Goal: Download file/media

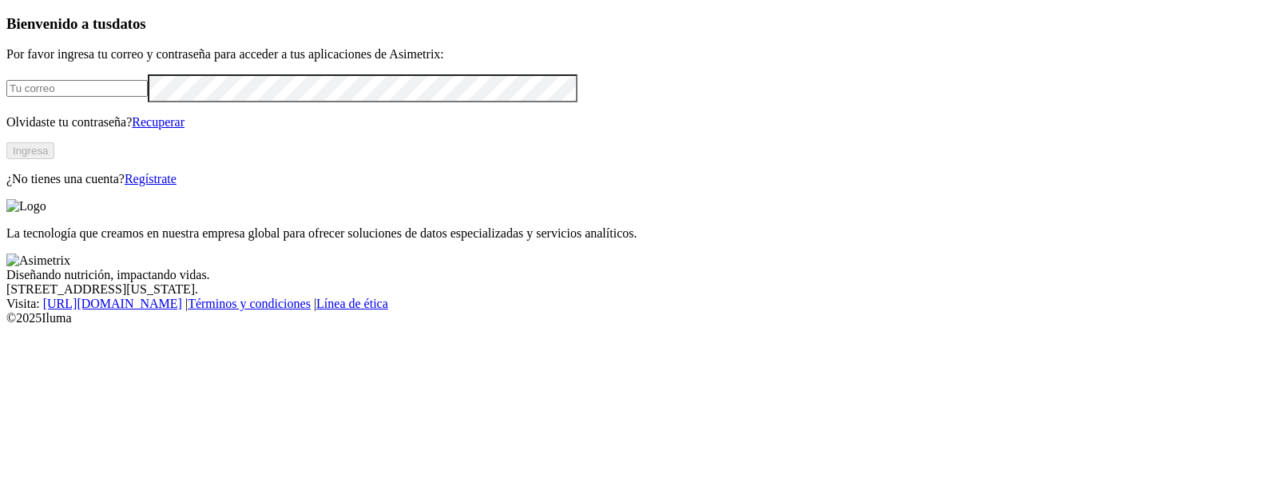
click at [148, 97] on input "email" at bounding box center [76, 88] width 141 height 17
type input "daniel.pinto@premexcorp.com"
click input "submit" at bounding box center [0, 0] width 0 height 0
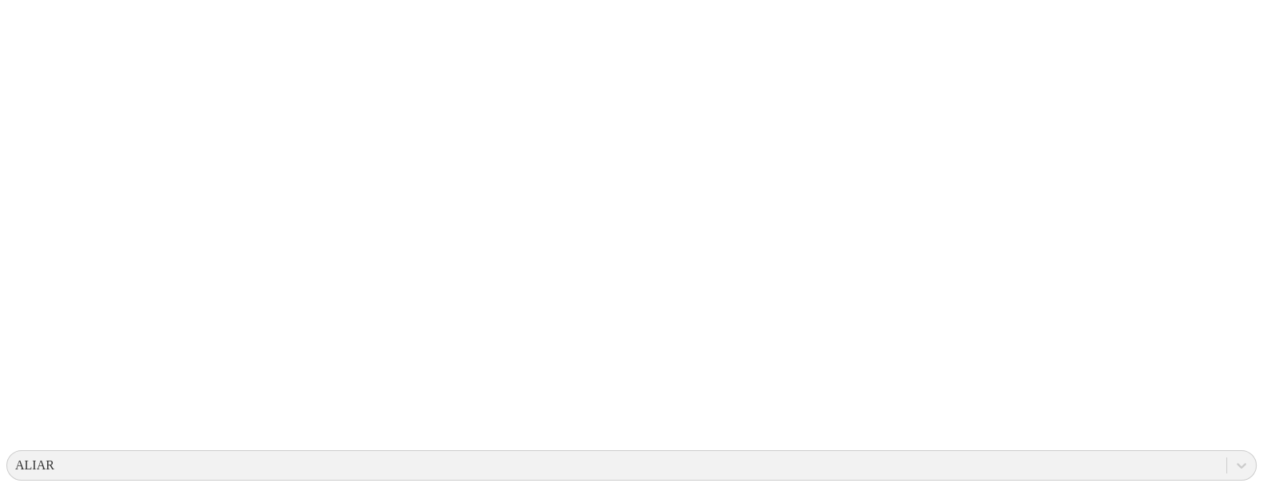
scroll to position [264, 0]
